Goal: Task Accomplishment & Management: Use online tool/utility

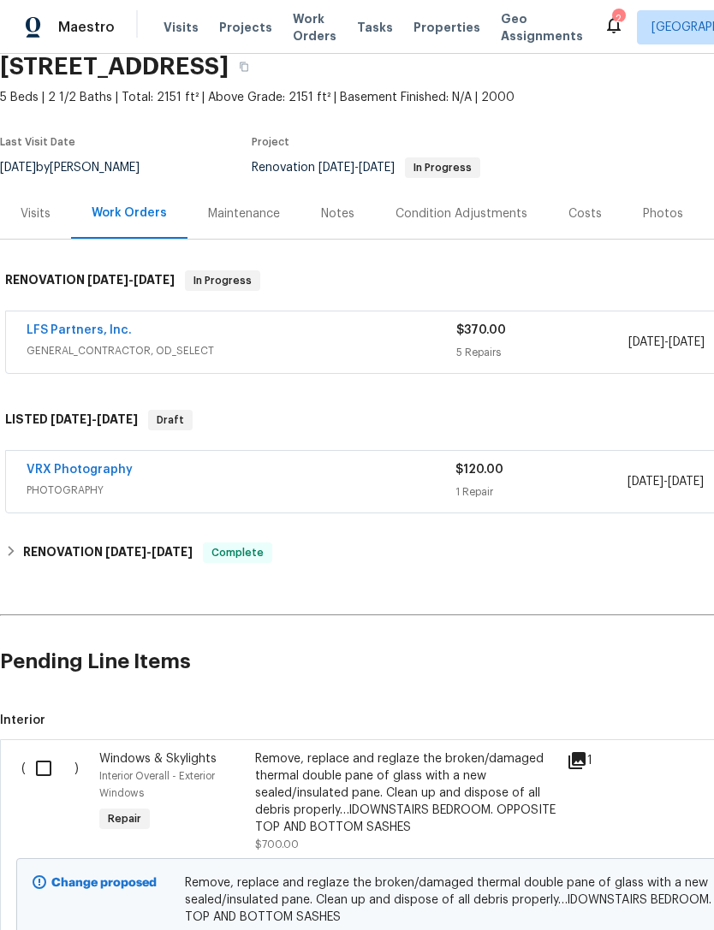
scroll to position [71, 0]
click at [47, 776] on input "checkbox" at bounding box center [50, 769] width 49 height 36
checkbox input "true"
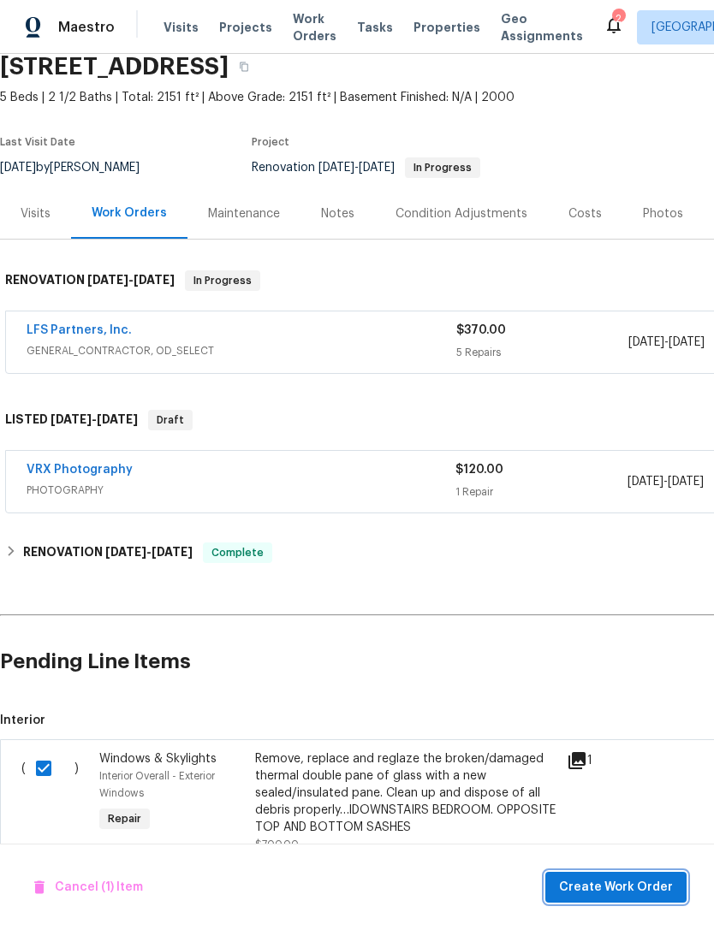
click at [627, 894] on span "Create Work Order" at bounding box center [616, 887] width 114 height 21
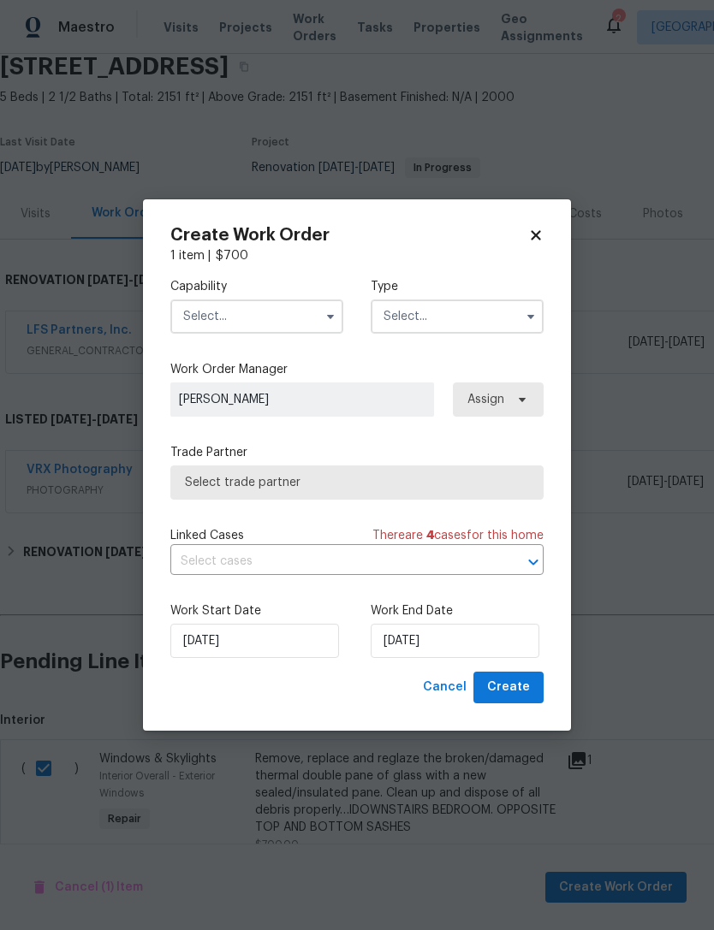
click at [291, 324] on input "text" at bounding box center [256, 317] width 173 height 34
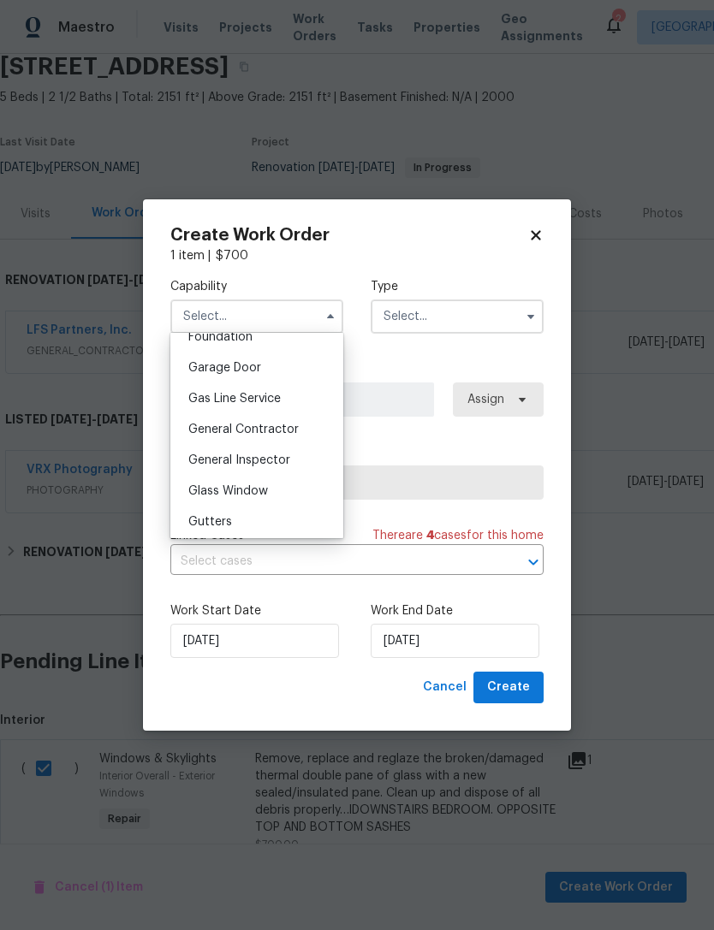
scroll to position [750, 0]
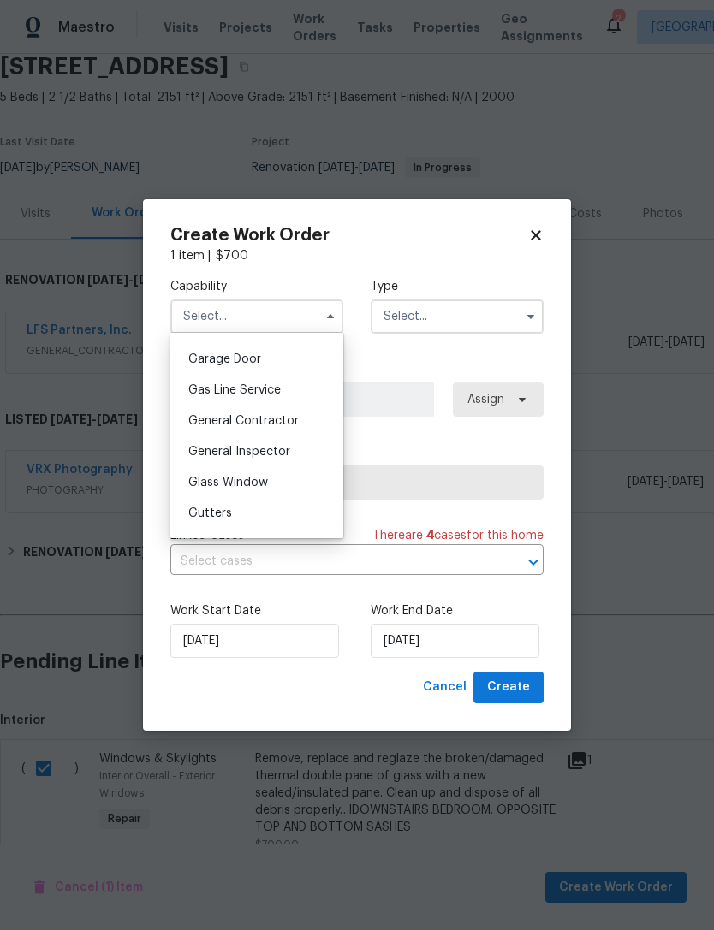
click at [296, 480] on div "Glass Window" at bounding box center [257, 482] width 164 height 31
type input "Glass Window"
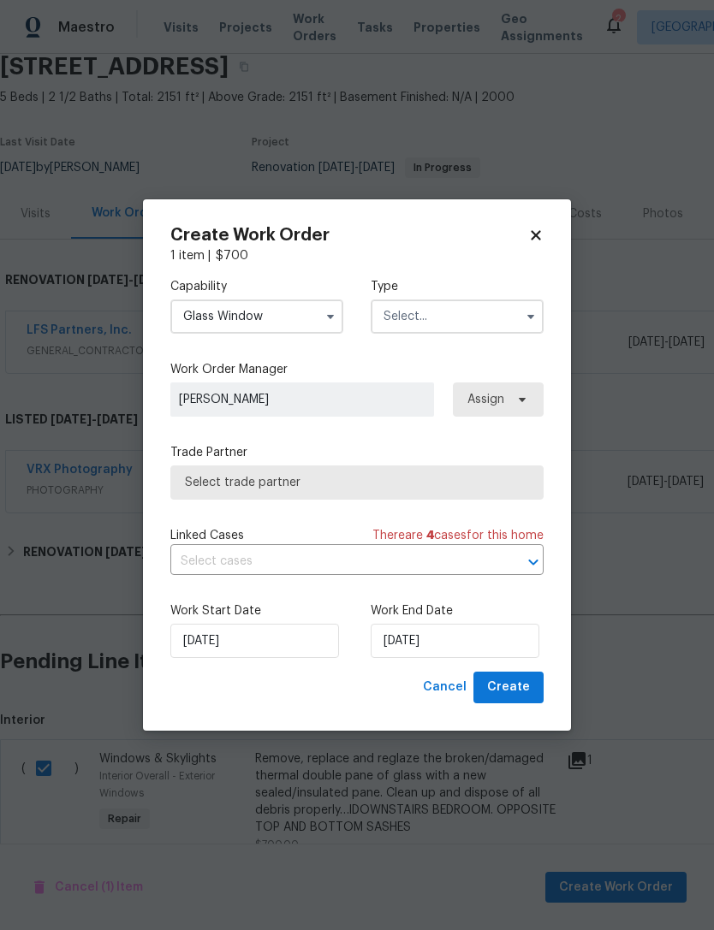
click at [464, 308] on input "text" at bounding box center [457, 317] width 173 height 34
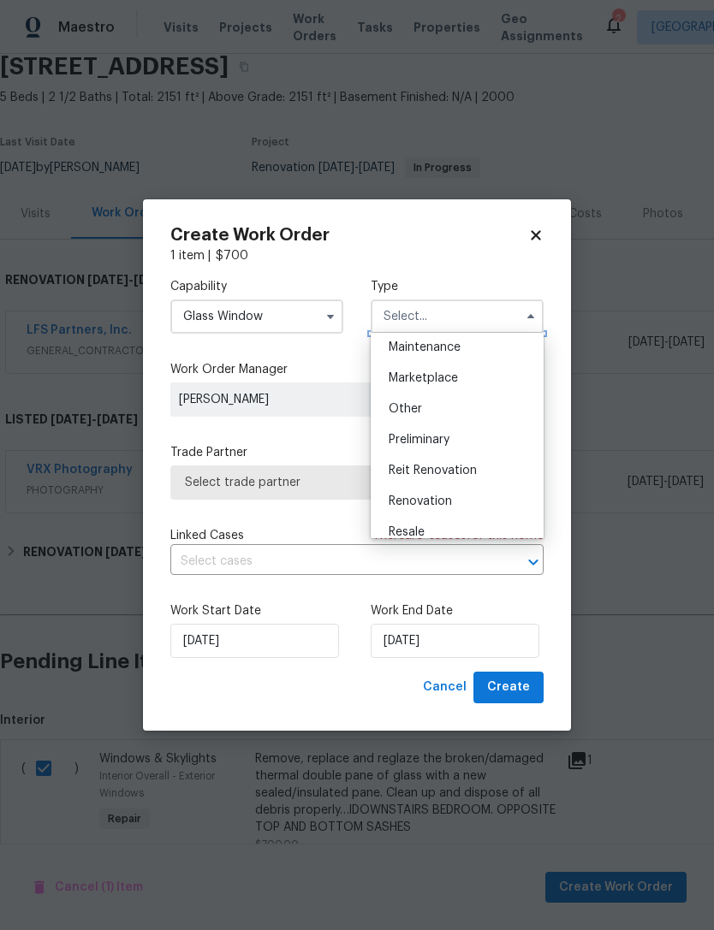
scroll to position [317, 0]
click at [476, 467] on div "Renovation" at bounding box center [457, 467] width 164 height 31
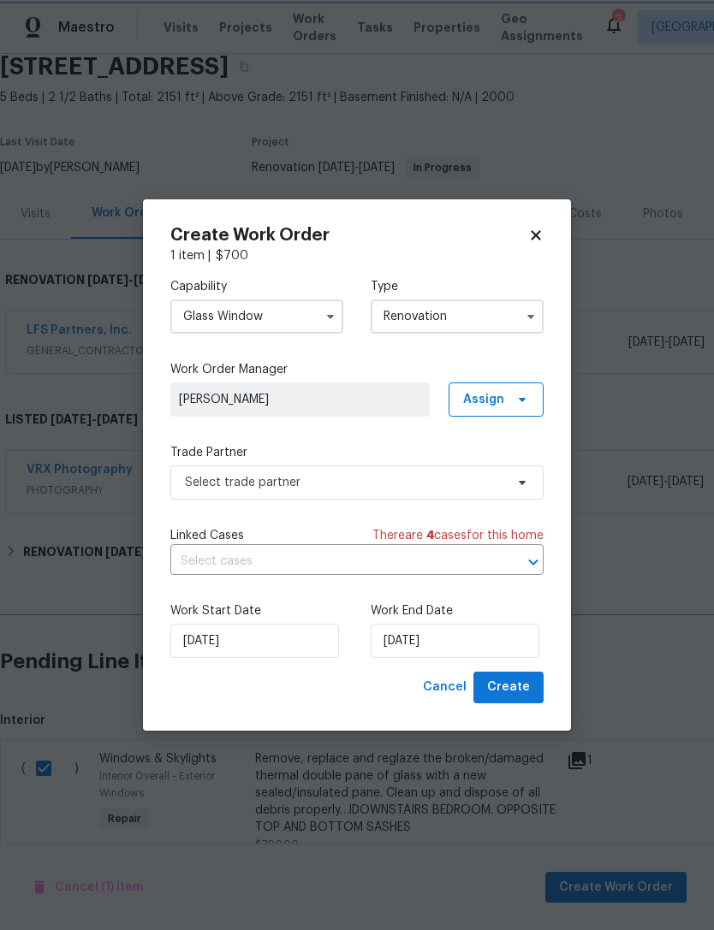
type input "Renovation"
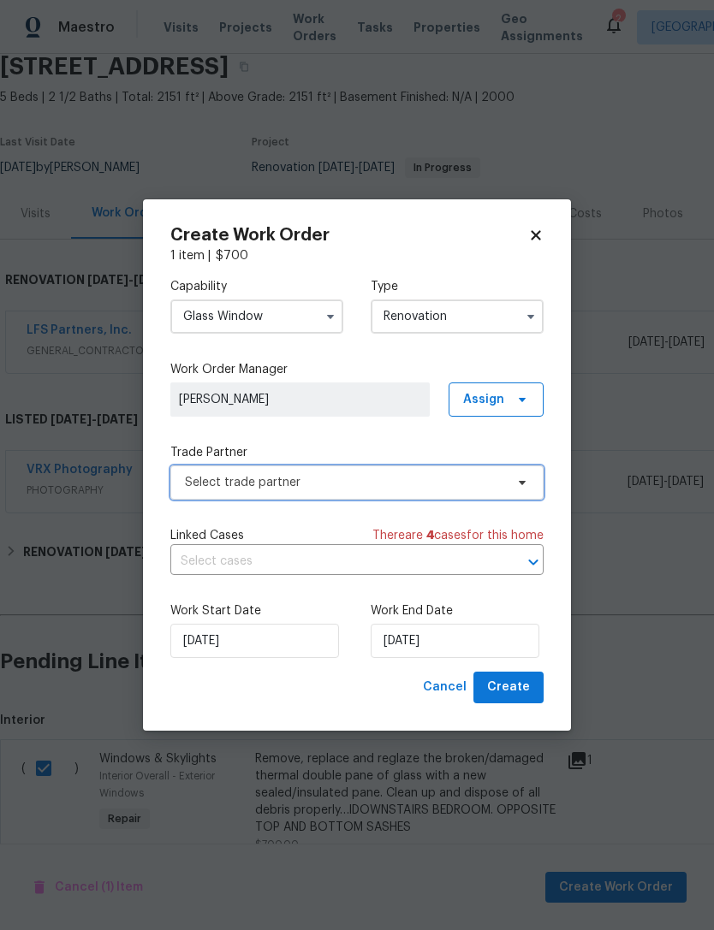
click at [505, 482] on span "Select trade partner" at bounding box center [356, 483] width 373 height 34
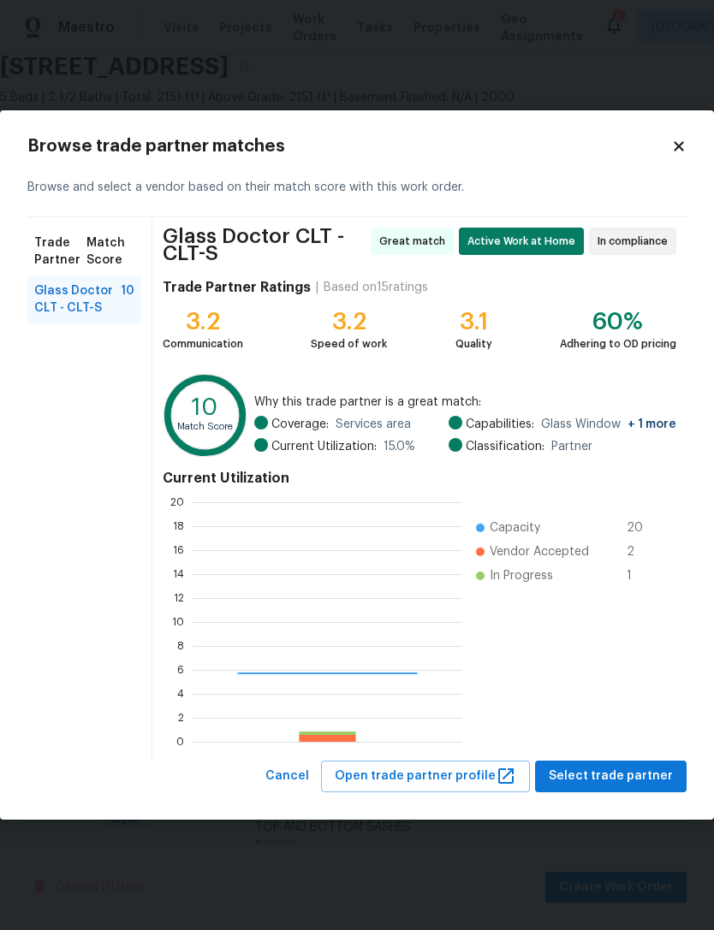
scroll to position [240, 270]
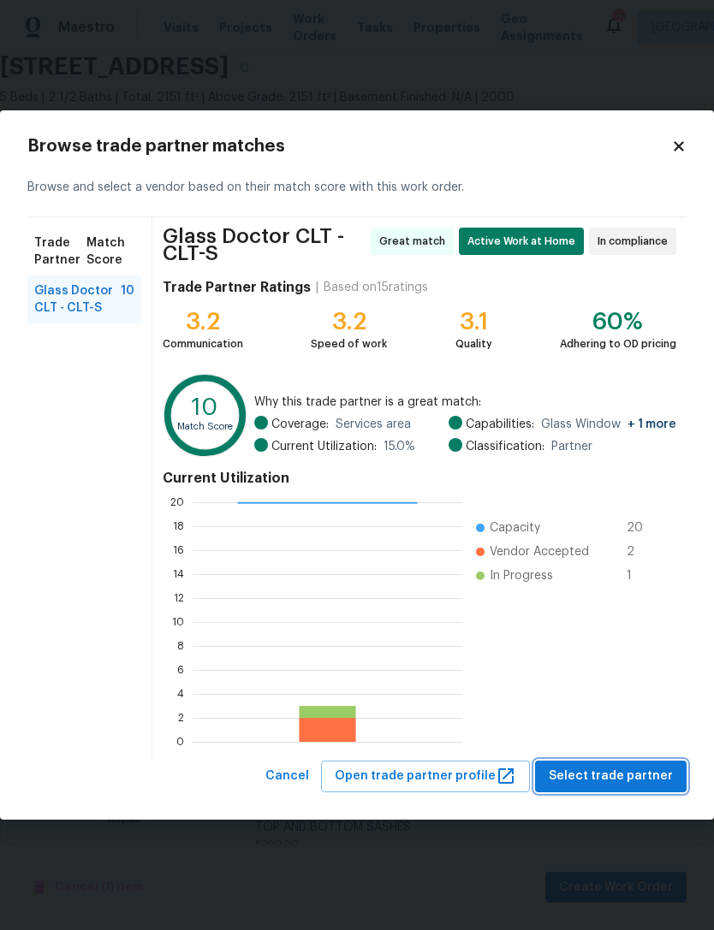
click at [629, 770] on span "Select trade partner" at bounding box center [611, 776] width 124 height 21
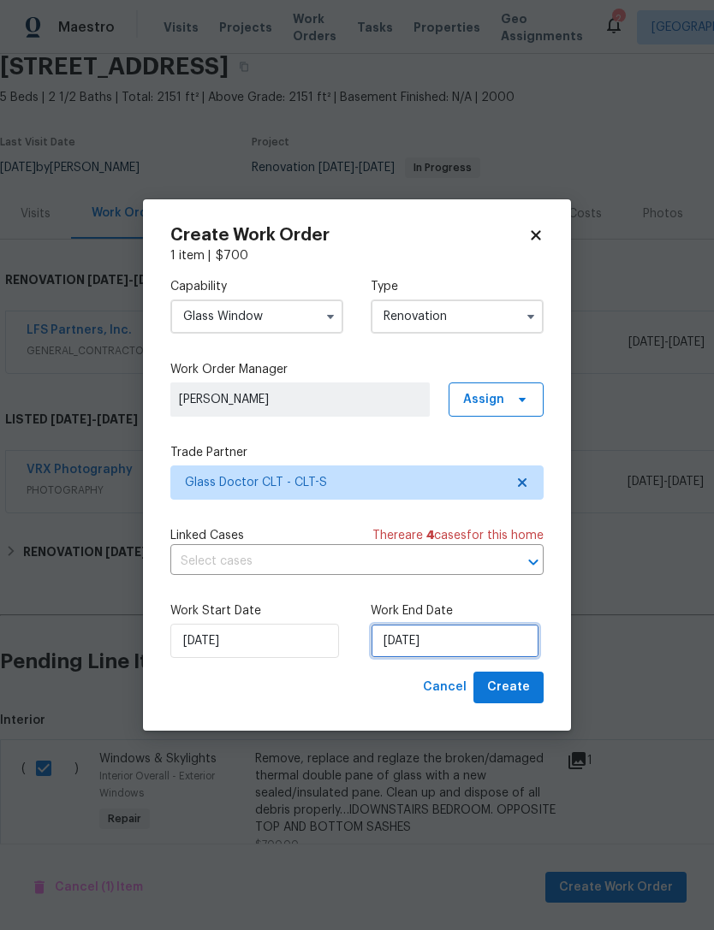
click at [510, 639] on input "[DATE]" at bounding box center [455, 641] width 169 height 34
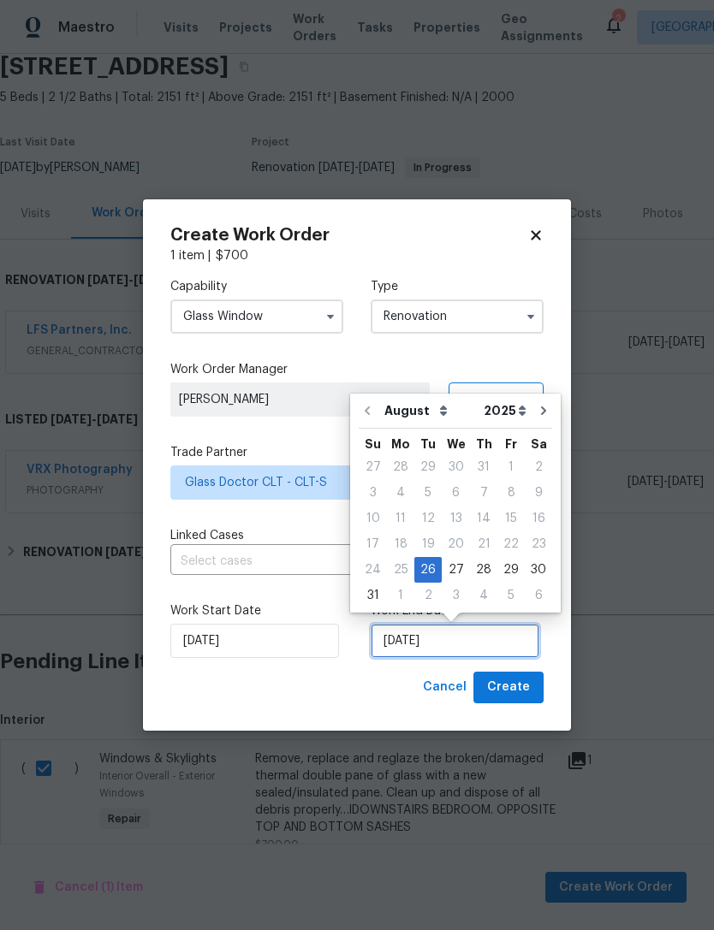
scroll to position [32, 0]
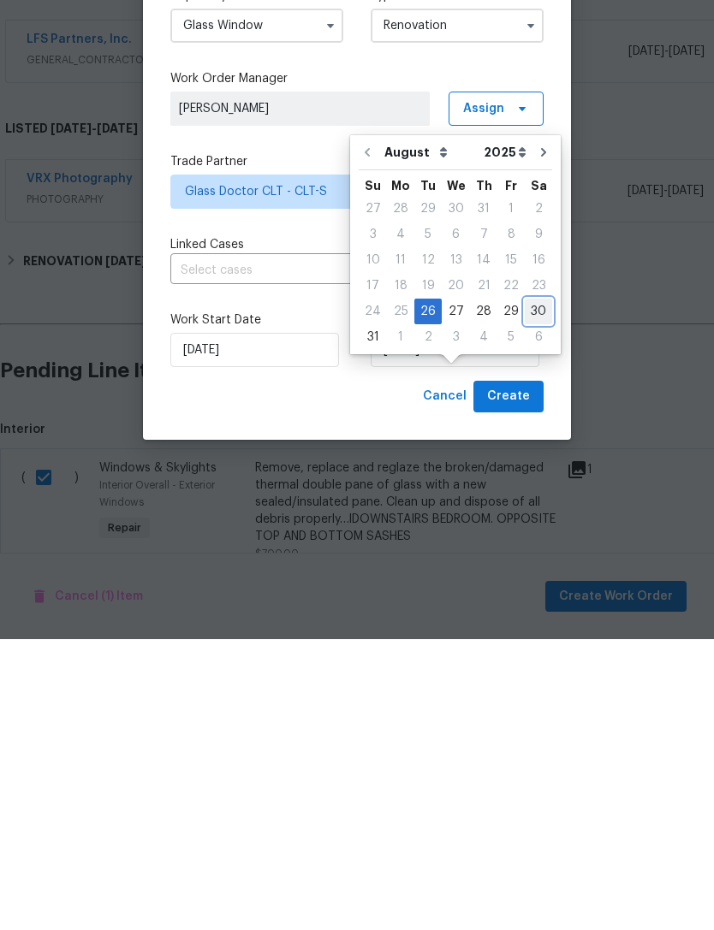
click at [532, 591] on div "30" at bounding box center [538, 603] width 27 height 24
type input "[DATE]"
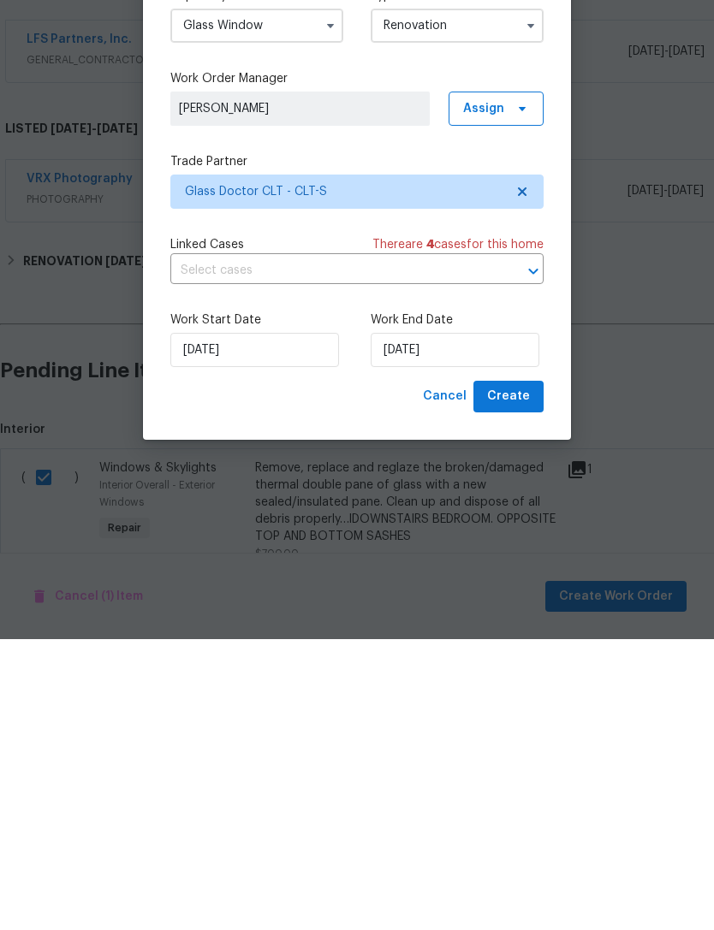
scroll to position [55, 0]
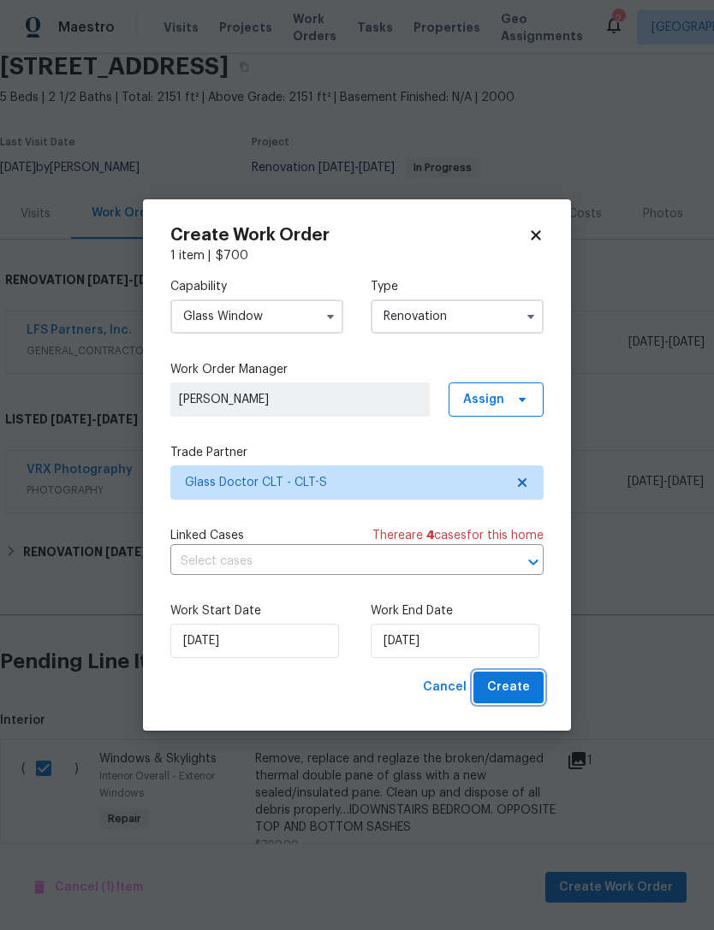
click at [534, 688] on button "Create" at bounding box center [508, 688] width 70 height 32
checkbox input "false"
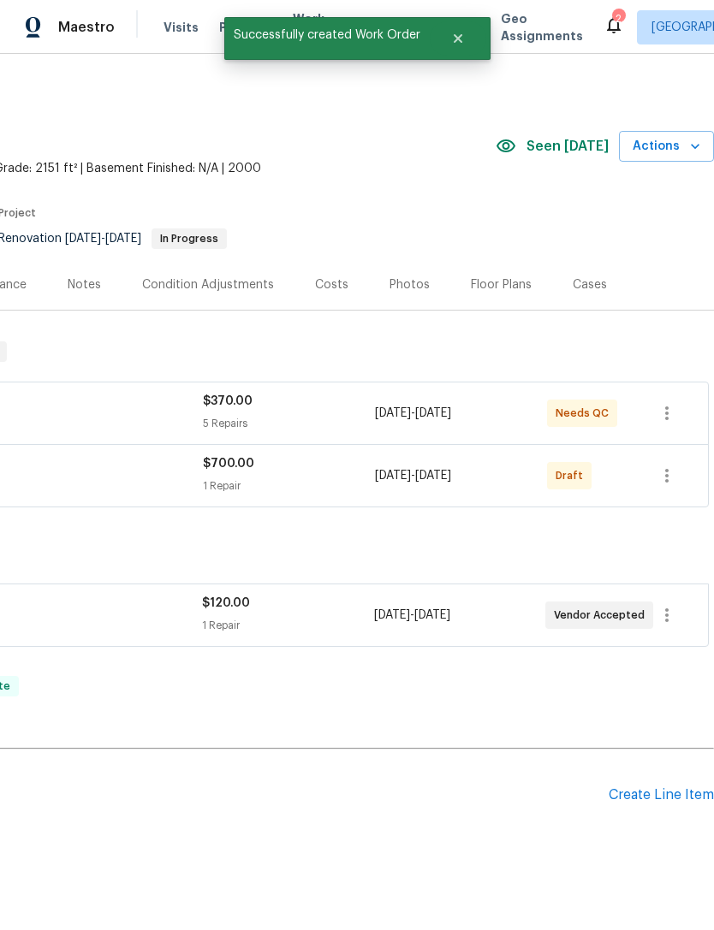
scroll to position [0, 253]
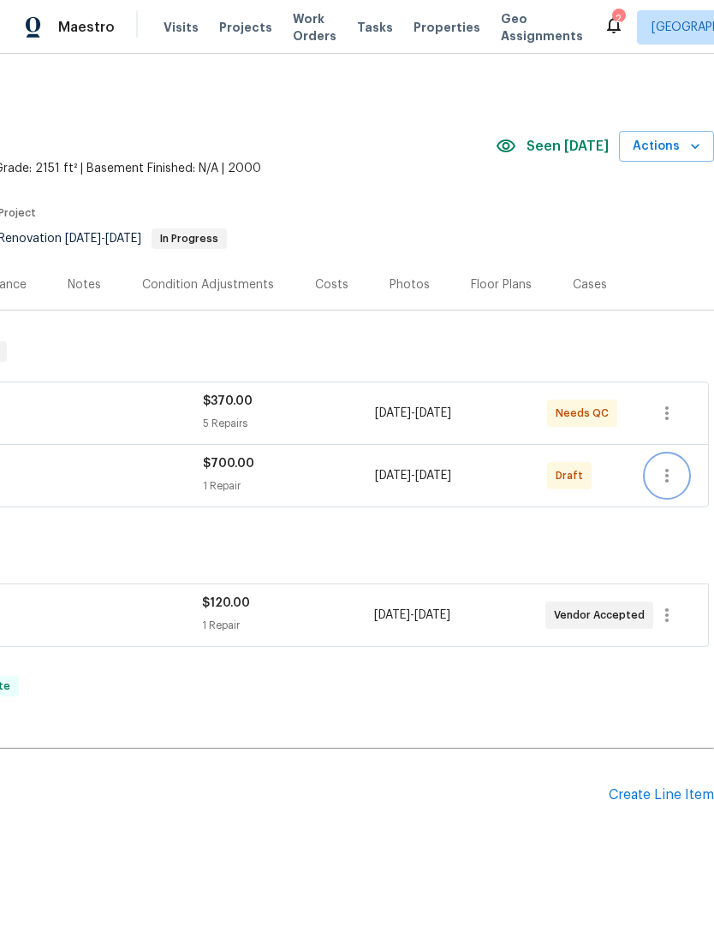
click at [672, 466] on icon "button" at bounding box center [667, 476] width 21 height 21
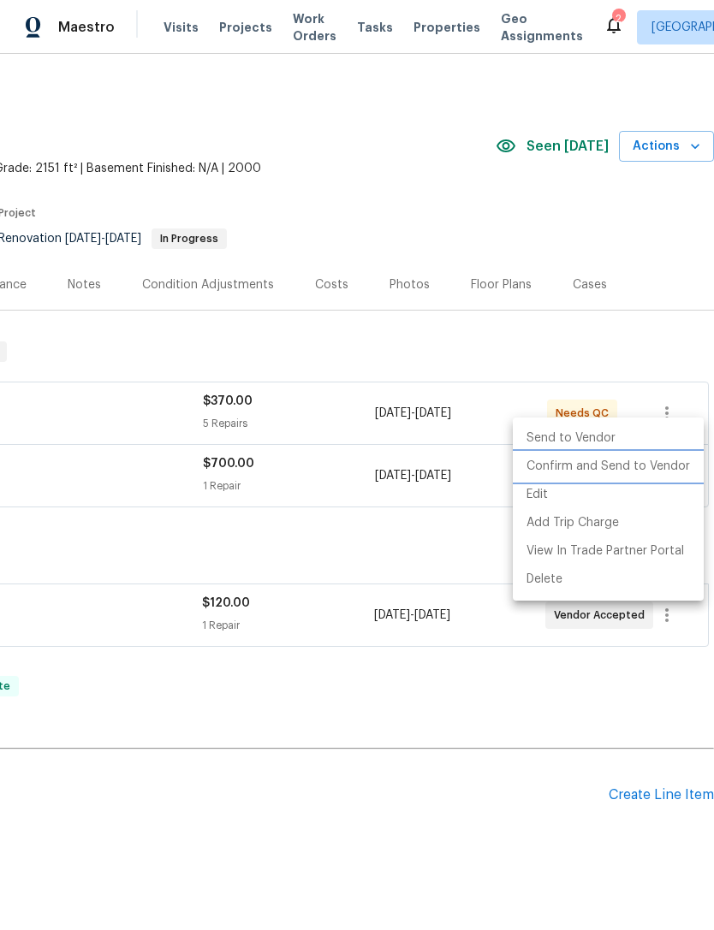
click at [651, 465] on li "Confirm and Send to Vendor" at bounding box center [608, 467] width 191 height 28
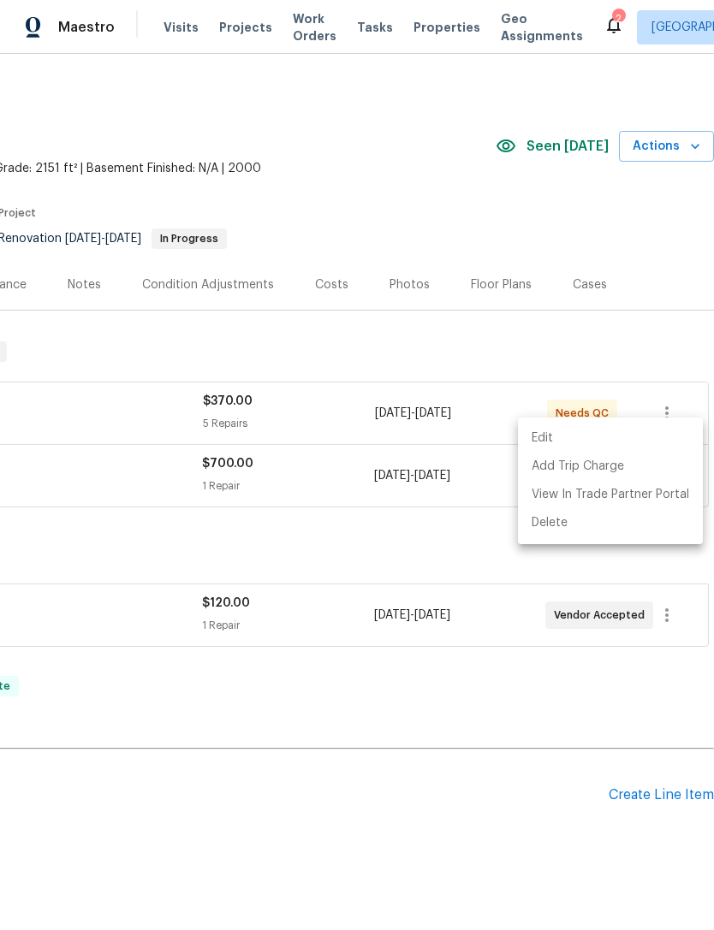
click at [454, 510] on div at bounding box center [357, 465] width 714 height 930
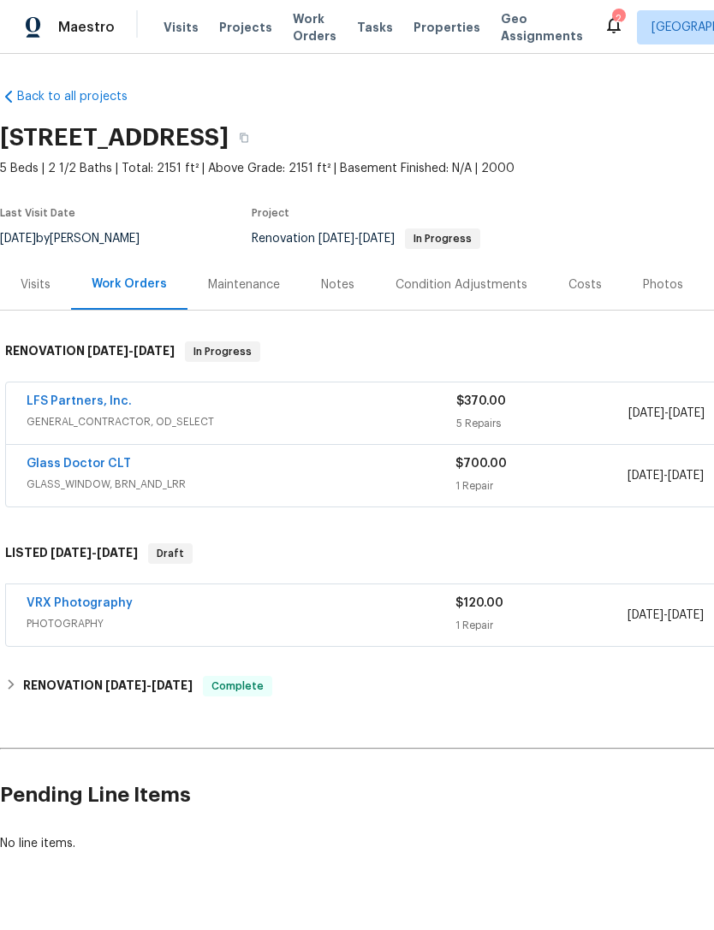
scroll to position [0, 0]
click at [63, 458] on link "Glass Doctor CLT" at bounding box center [79, 464] width 104 height 12
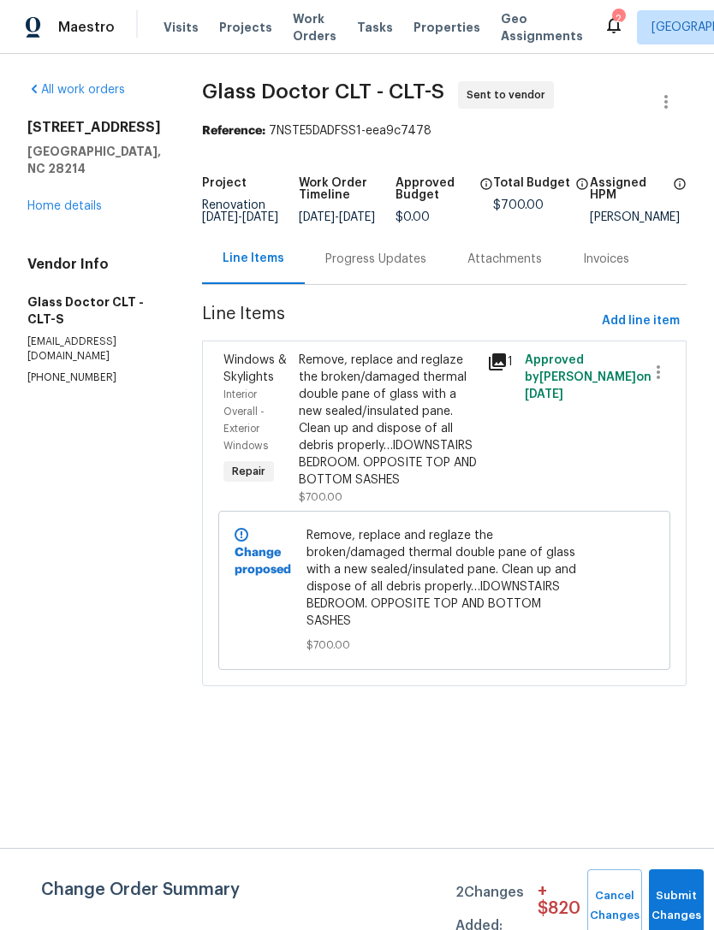
click at [348, 268] on div "Progress Updates" at bounding box center [375, 259] width 101 height 17
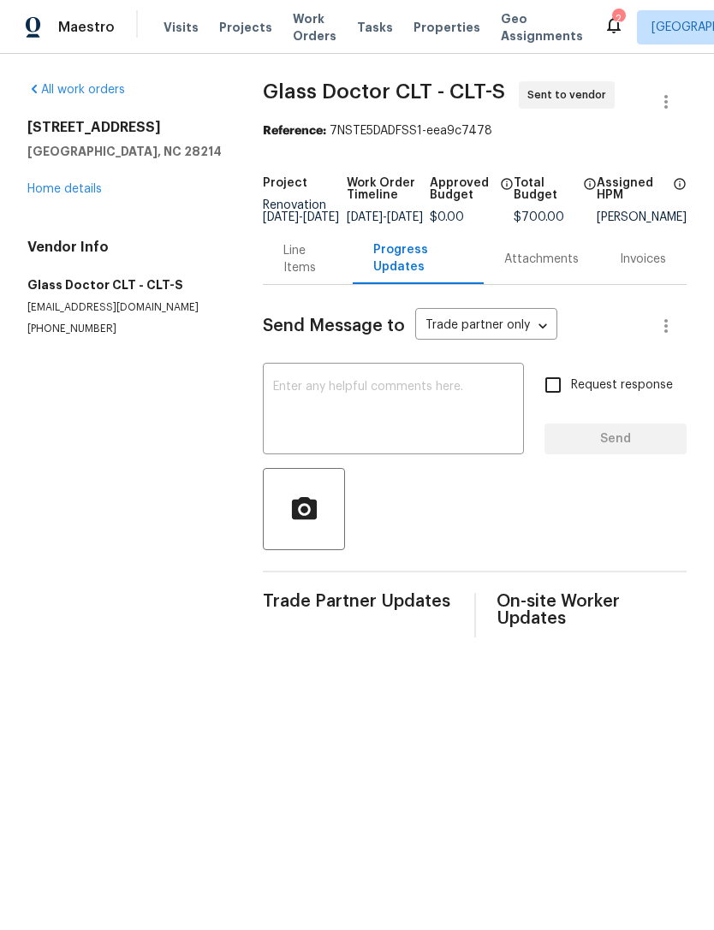
click at [483, 424] on textarea at bounding box center [393, 411] width 241 height 60
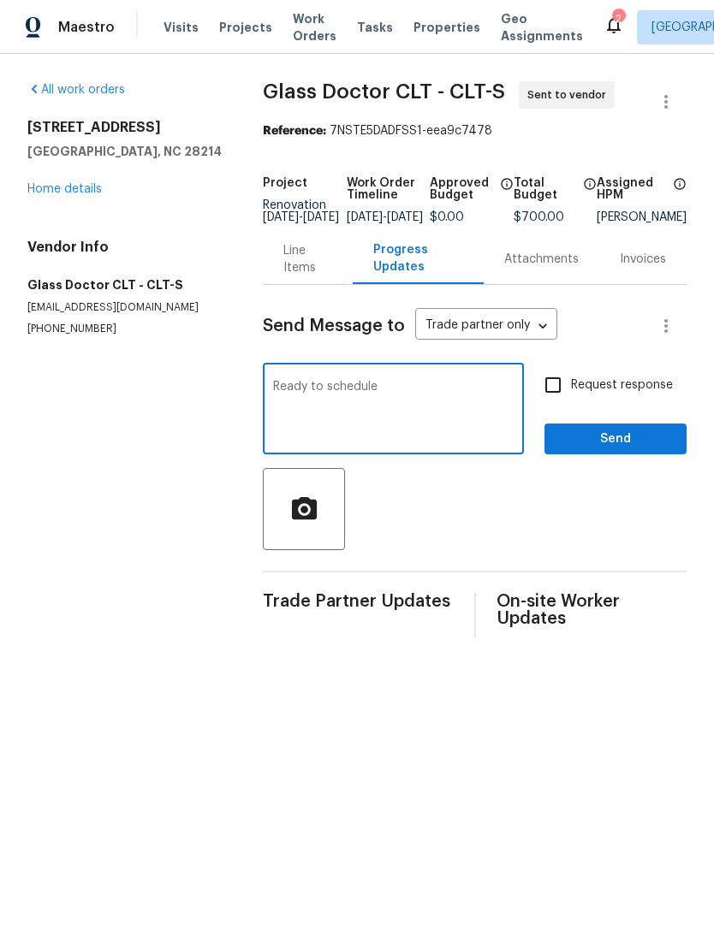
type textarea "Ready to schedule"
click at [554, 398] on input "Request response" at bounding box center [553, 385] width 36 height 36
checkbox input "true"
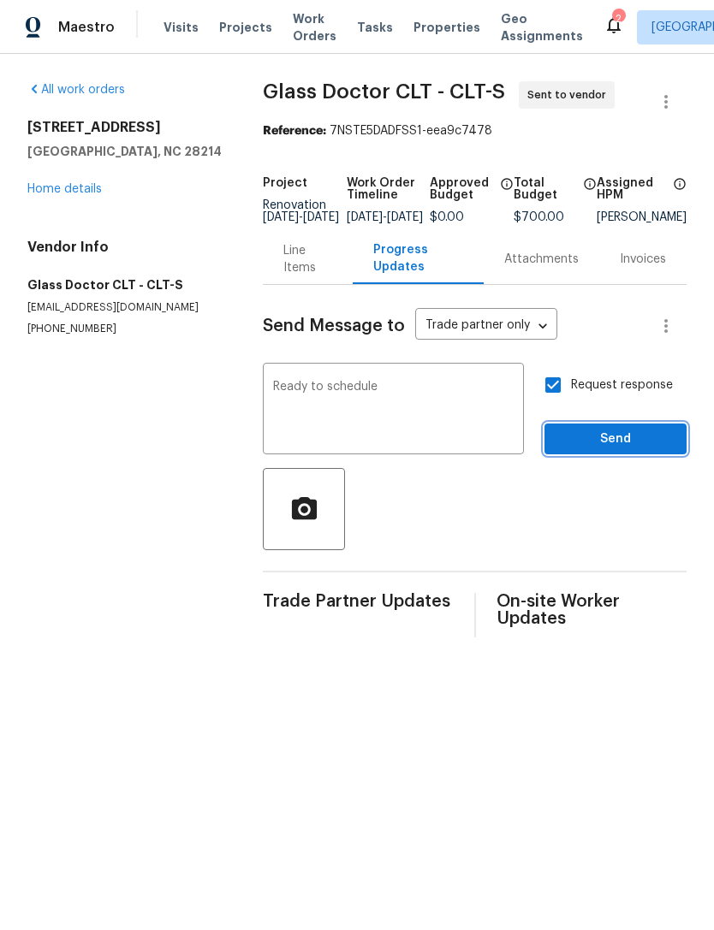
click at [615, 450] on span "Send" at bounding box center [615, 439] width 115 height 21
